Goal: Complete application form

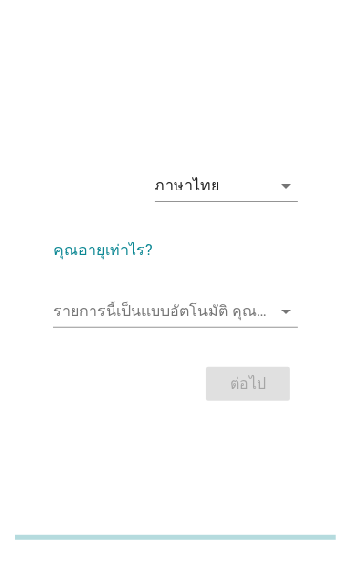
click at [139, 327] on div "รายการนี้เป็นแบบอัตโนมัติ [PERSON_NAME]พิมพ์ลงในรายการนี้ arrow_drop_down" at bounding box center [175, 311] width 244 height 30
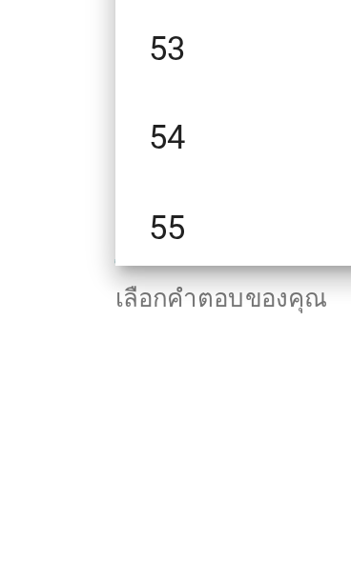
scroll to position [1300, 0]
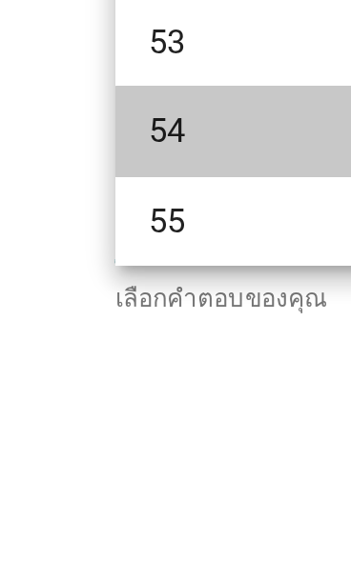
click at [75, 235] on div "54" at bounding box center [166, 232] width 195 height 23
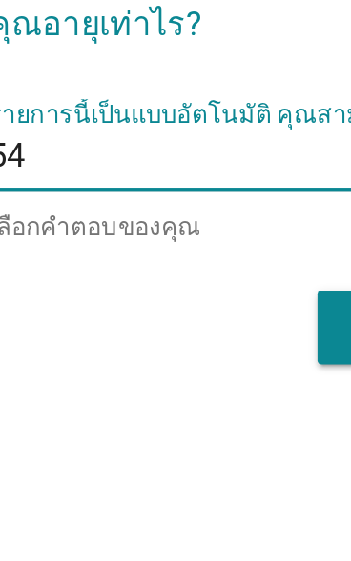
scroll to position [30, 0]
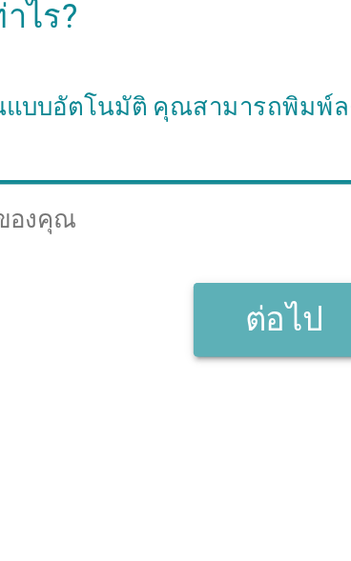
click at [232, 368] on div "ต่อไป" at bounding box center [247, 356] width 53 height 23
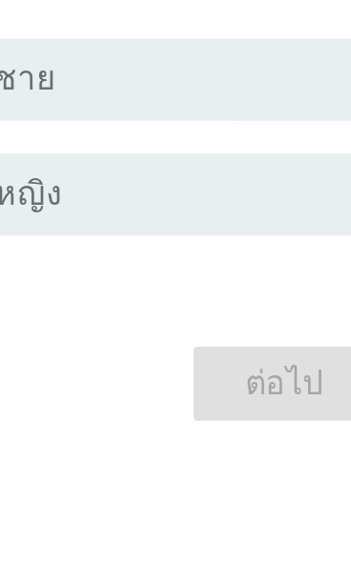
scroll to position [0, 0]
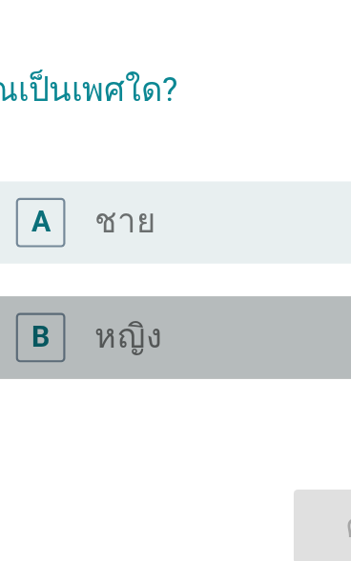
click at [115, 340] on label "หญิง" at bounding box center [128, 330] width 31 height 19
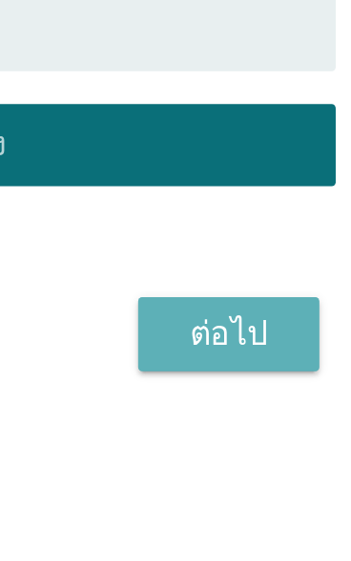
click at [231, 430] on div "ต่อไป" at bounding box center [247, 418] width 53 height 23
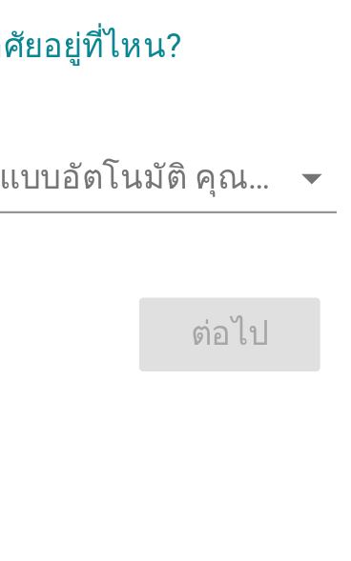
click at [225, 327] on input "รายการนี้เป็นแบบอัตโนมัติ คุณสามารถพิมพ์ลงในรายการนี้" at bounding box center [161, 311] width 217 height 30
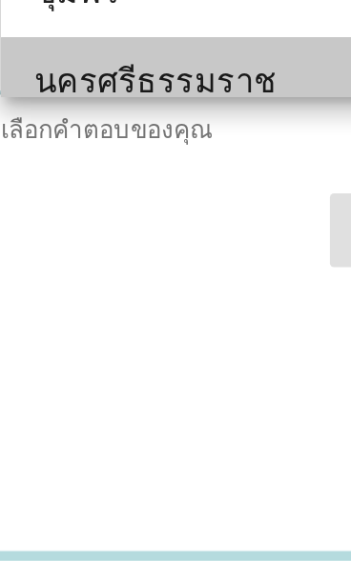
scroll to position [2422, 0]
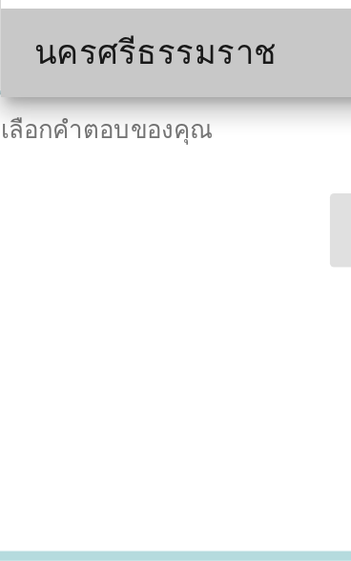
click at [94, 309] on div "นครศรีธรรมราช" at bounding box center [166, 305] width 195 height 23
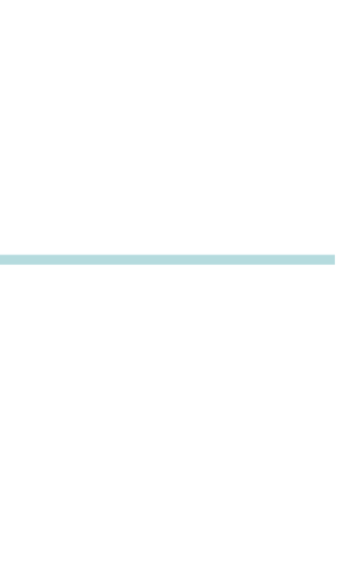
scroll to position [0, 0]
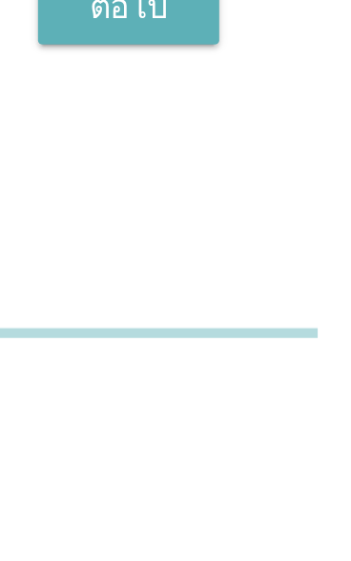
click at [245, 398] on div "ต่อไป" at bounding box center [247, 387] width 53 height 23
